Goal: Communication & Community: Answer question/provide support

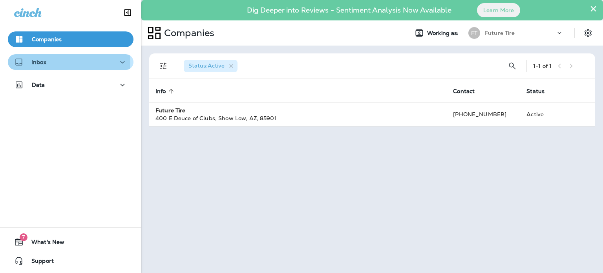
click at [37, 62] on p "Inbox" at bounding box center [38, 62] width 15 height 6
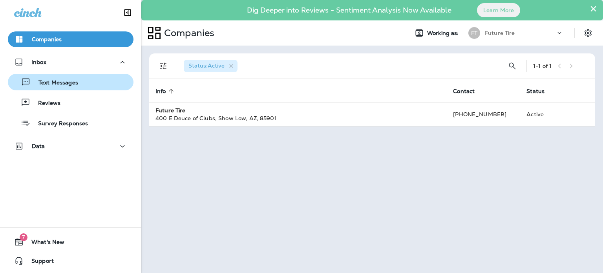
click at [47, 81] on p "Text Messages" at bounding box center [54, 82] width 47 height 7
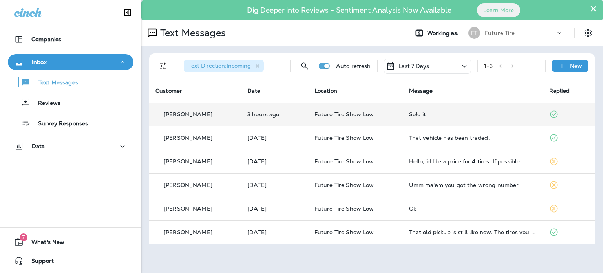
click at [218, 114] on div "[PERSON_NAME]" at bounding box center [194, 114] width 79 height 8
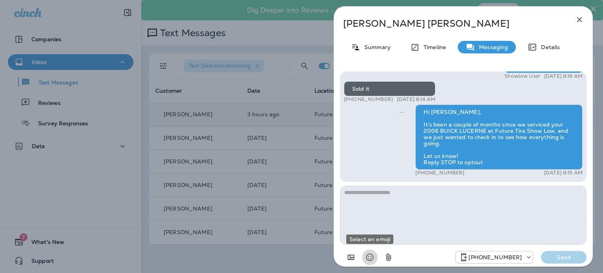
click at [370, 255] on icon "Select an emoji" at bounding box center [369, 256] width 9 height 9
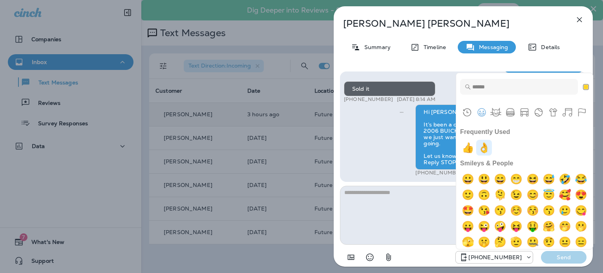
click at [485, 148] on img "ok hand" at bounding box center [484, 148] width 16 height 16
type textarea "**"
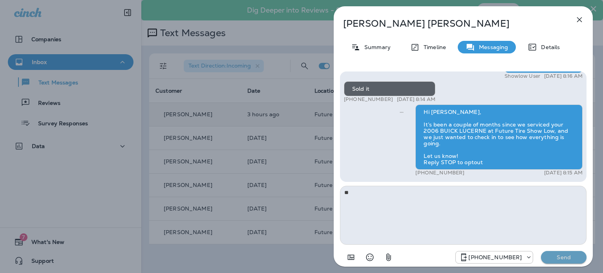
click at [564, 256] on p "Send" at bounding box center [563, 257] width 33 height 7
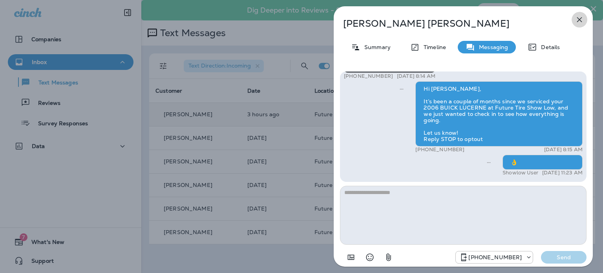
click at [581, 21] on icon "button" at bounding box center [579, 19] width 9 height 9
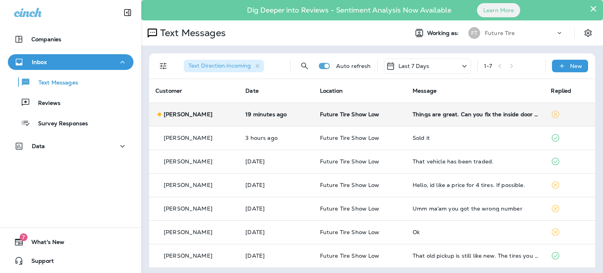
click at [222, 115] on div "[PERSON_NAME]" at bounding box center [193, 114] width 77 height 8
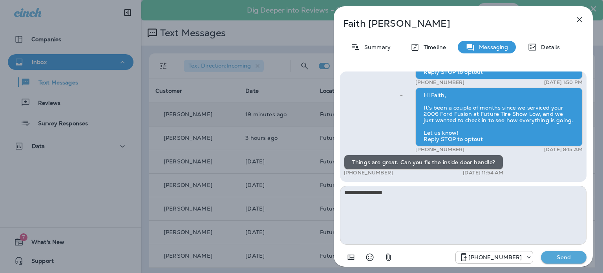
type textarea "**********"
click at [562, 256] on p "Send" at bounding box center [563, 257] width 33 height 7
